Goal: Task Accomplishment & Management: Use online tool/utility

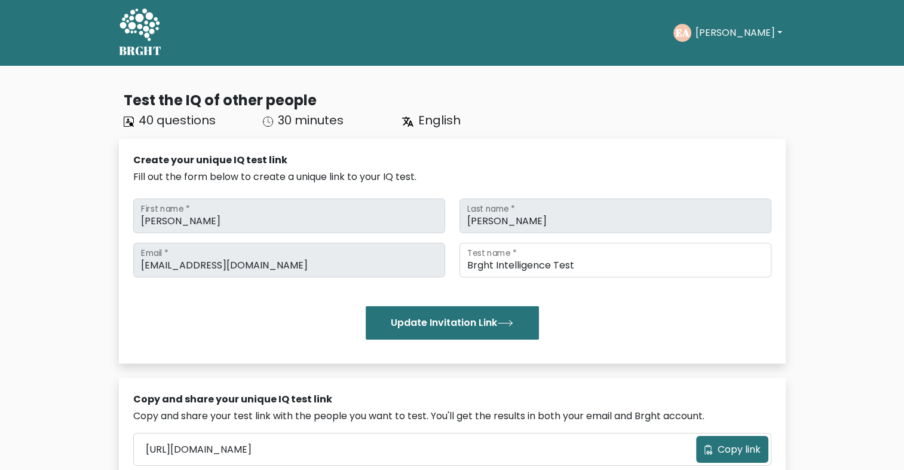
click at [755, 28] on button "[PERSON_NAME]" at bounding box center [738, 33] width 94 height 16
click at [723, 55] on link "Dashboard" at bounding box center [721, 57] width 94 height 19
click at [762, 29] on button "[PERSON_NAME]" at bounding box center [738, 33] width 94 height 16
click at [729, 70] on link "Profile" at bounding box center [721, 77] width 94 height 19
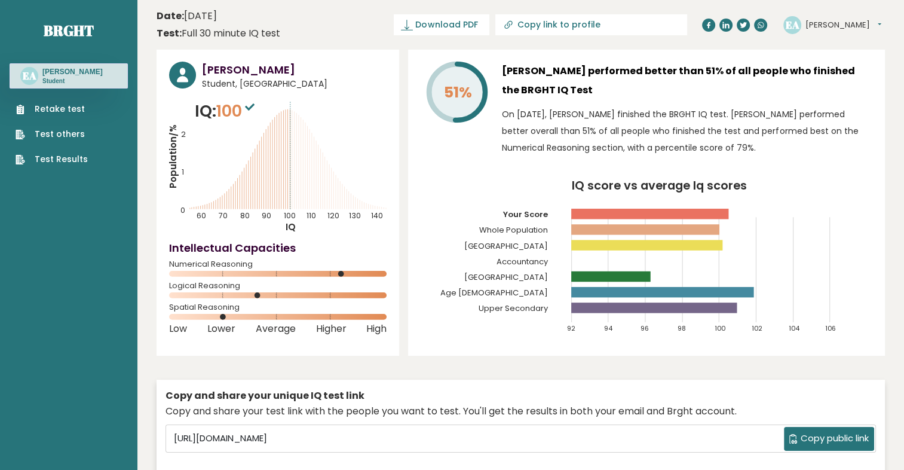
click at [69, 114] on link "Retake test" at bounding box center [52, 109] width 72 height 13
